Goal: Navigation & Orientation: Find specific page/section

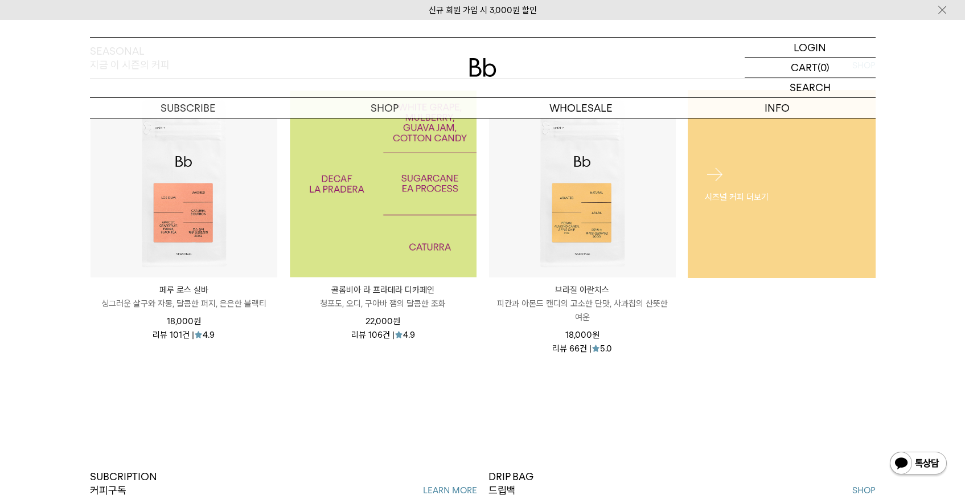
scroll to position [554, 0]
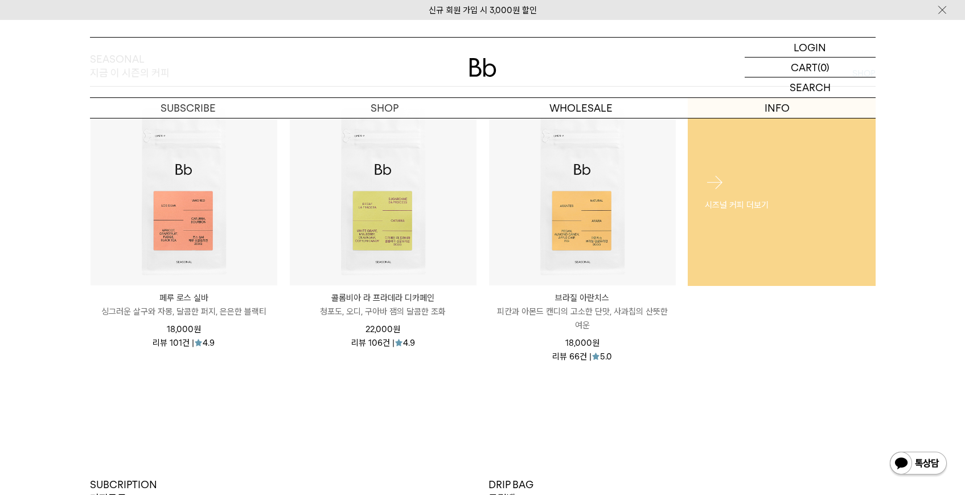
click at [756, 204] on p "시즈널 커피 더보기" at bounding box center [782, 205] width 154 height 14
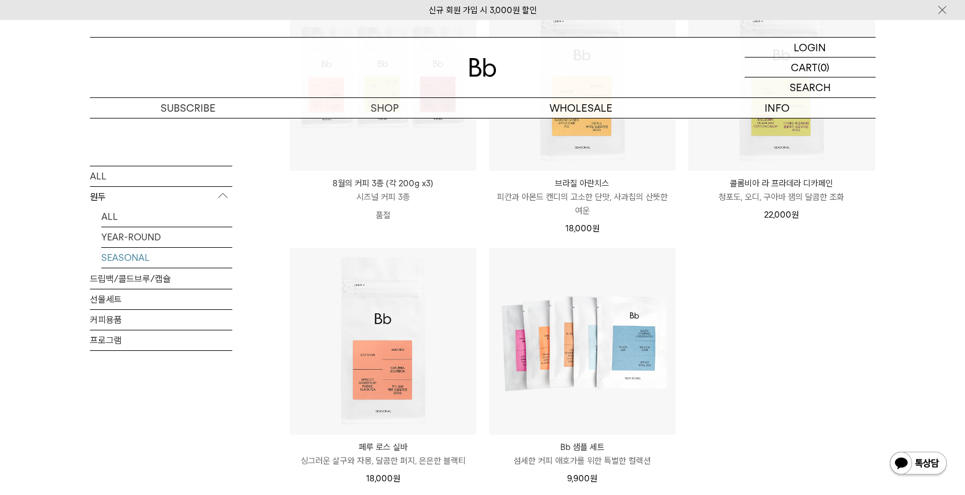
scroll to position [254, 0]
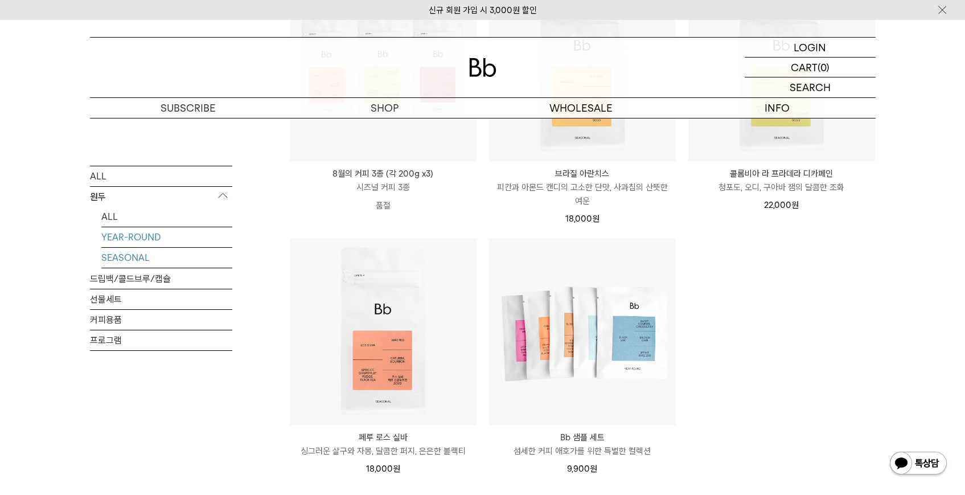
click at [153, 233] on link "YEAR-ROUND" at bounding box center [166, 237] width 131 height 20
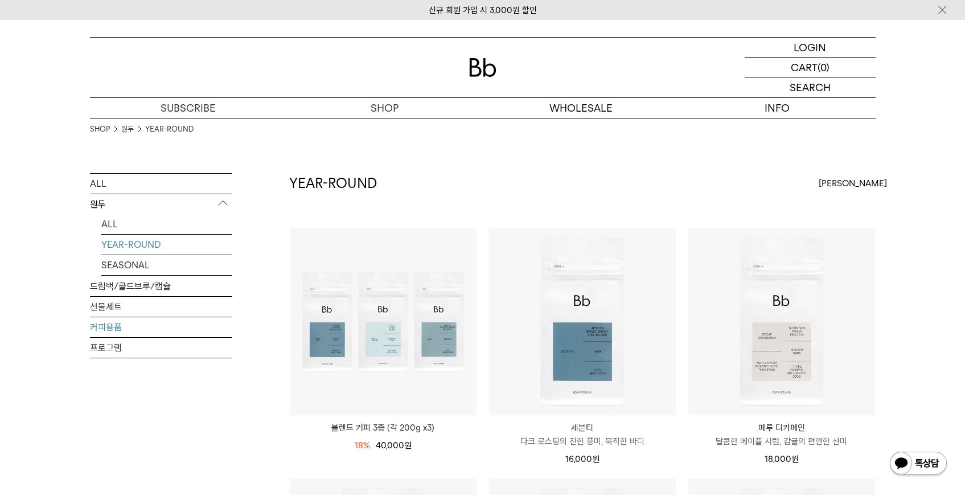
click at [118, 325] on link "커피용품" at bounding box center [161, 327] width 142 height 20
